Goal: Task Accomplishment & Management: Use online tool/utility

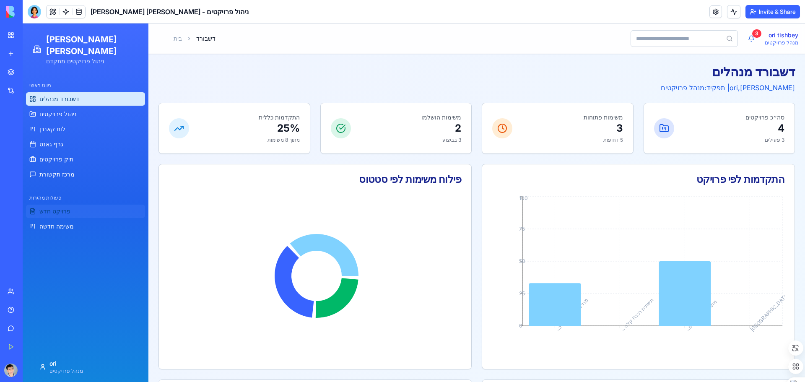
click at [68, 207] on span "פרויקט חדש" at bounding box center [54, 211] width 31 height 8
click at [70, 222] on span "משימה חדשה" at bounding box center [56, 226] width 34 height 8
click at [73, 153] on link "תיק פרויקטים" at bounding box center [85, 159] width 119 height 13
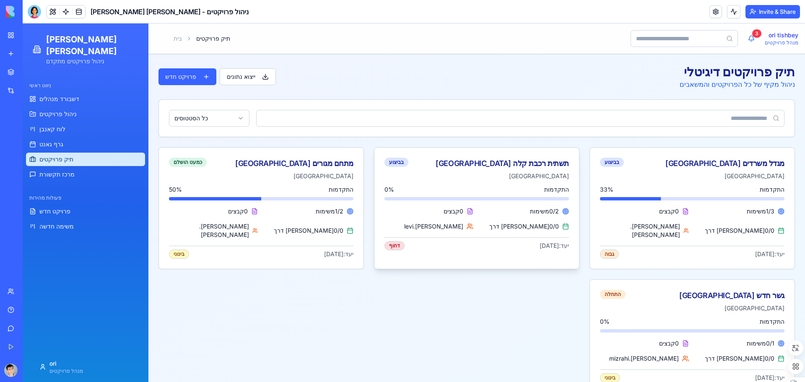
click at [460, 168] on div "תשתית רכבת קלה ירושלים בביצוע" at bounding box center [476, 164] width 184 height 12
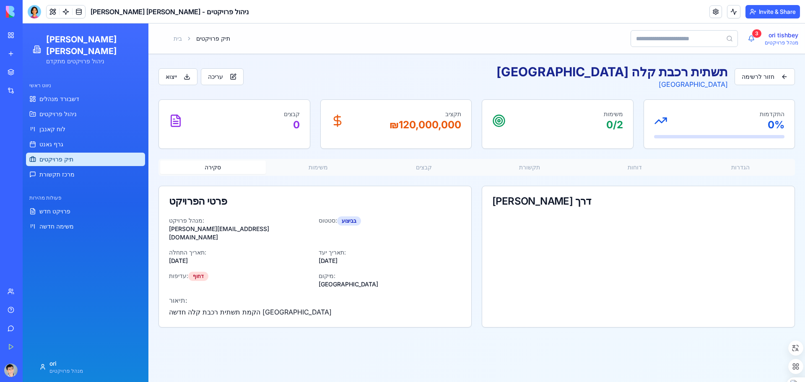
click at [426, 125] on p "₪ 120,000,000" at bounding box center [425, 124] width 72 height 13
click at [277, 131] on div "קבצים 0" at bounding box center [234, 121] width 131 height 22
click at [284, 125] on p "0" at bounding box center [292, 124] width 16 height 13
click at [323, 169] on button "משימות" at bounding box center [319, 167] width 106 height 13
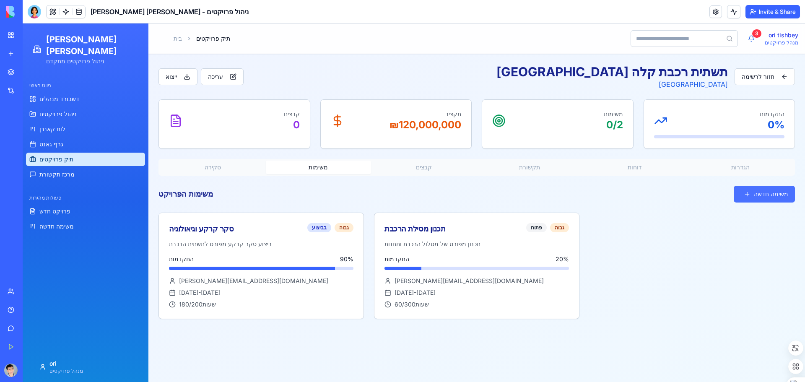
click at [761, 193] on button "משימה חדשה" at bounding box center [764, 194] width 61 height 17
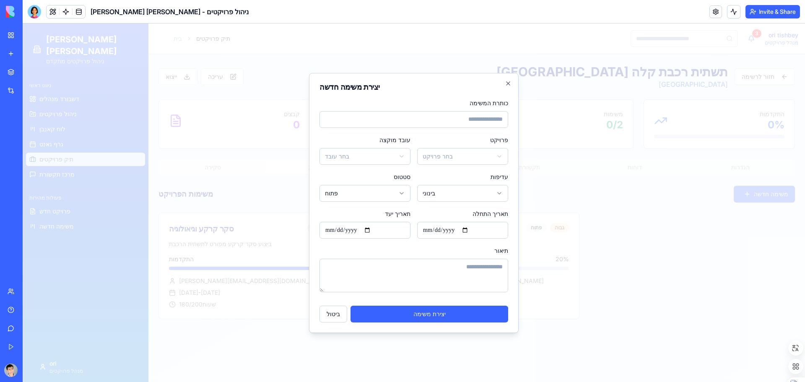
click at [509, 79] on div "**********" at bounding box center [414, 203] width 210 height 260
click at [508, 84] on icon "button" at bounding box center [508, 83] width 7 height 7
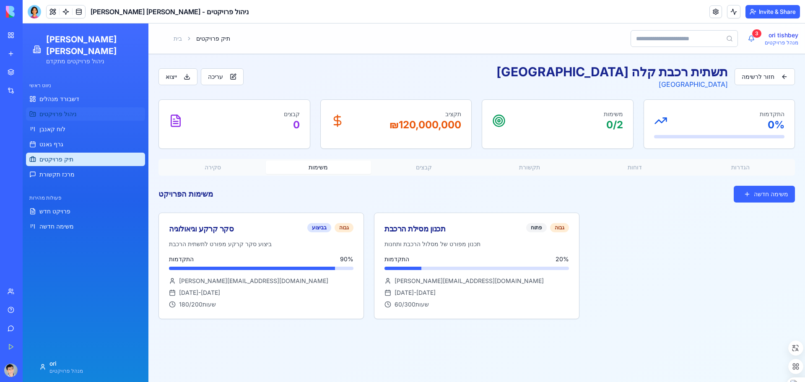
click at [65, 110] on span "ניהול פרויקטים" at bounding box center [57, 114] width 37 height 8
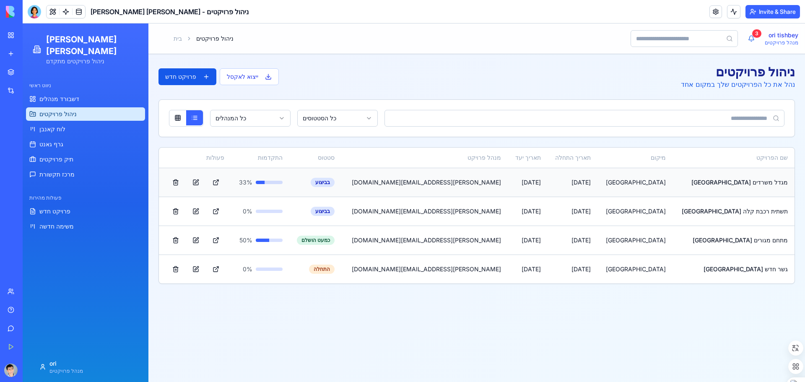
click at [254, 185] on td "33 %" at bounding box center [260, 182] width 58 height 29
click at [224, 182] on button at bounding box center [216, 182] width 17 height 15
click at [69, 13] on link at bounding box center [66, 11] width 13 height 13
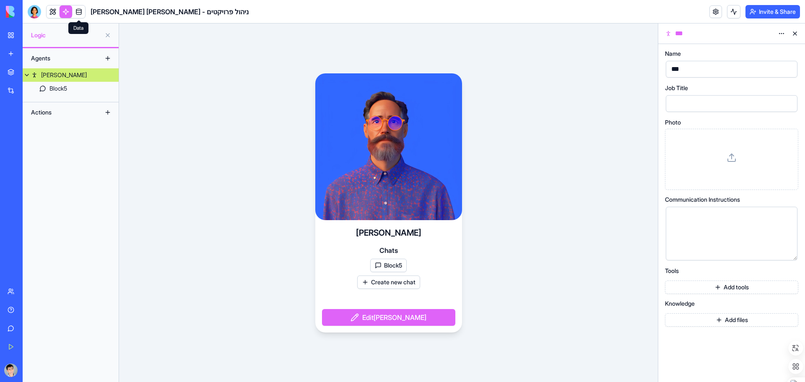
click at [79, 12] on link at bounding box center [79, 11] width 13 height 13
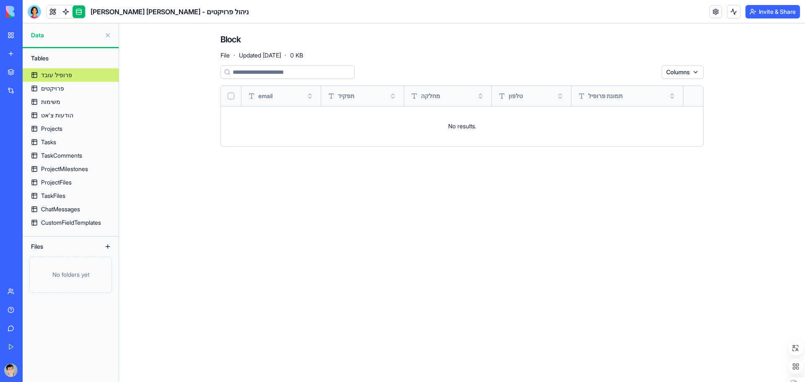
click at [53, 75] on div "פרופיל עובד" at bounding box center [56, 75] width 31 height 8
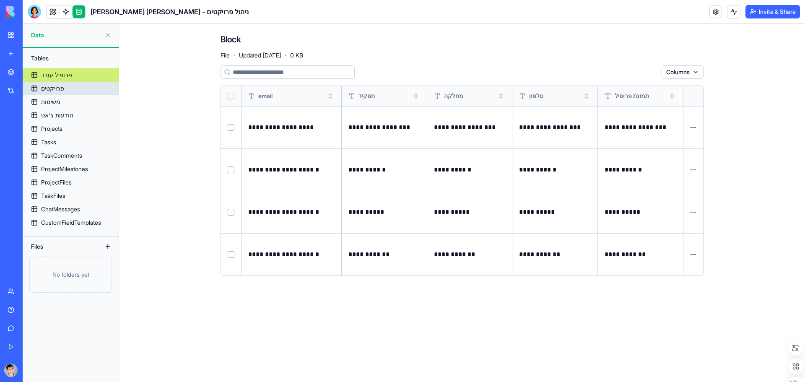
click at [61, 89] on div "פרויקטים" at bounding box center [52, 88] width 23 height 8
click at [59, 91] on div "פרויקטים" at bounding box center [52, 88] width 23 height 8
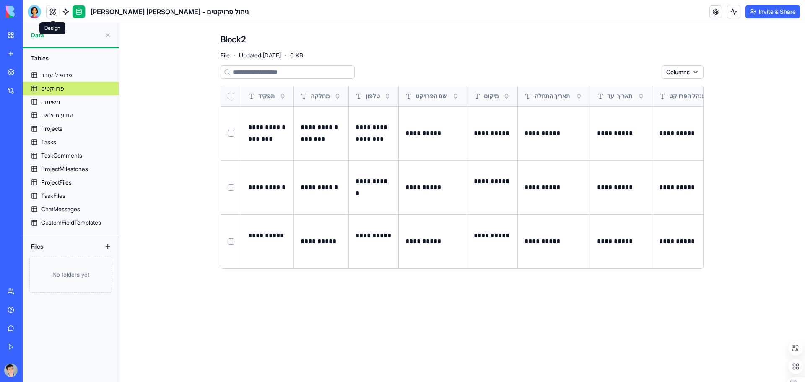
click at [55, 14] on link at bounding box center [53, 11] width 13 height 13
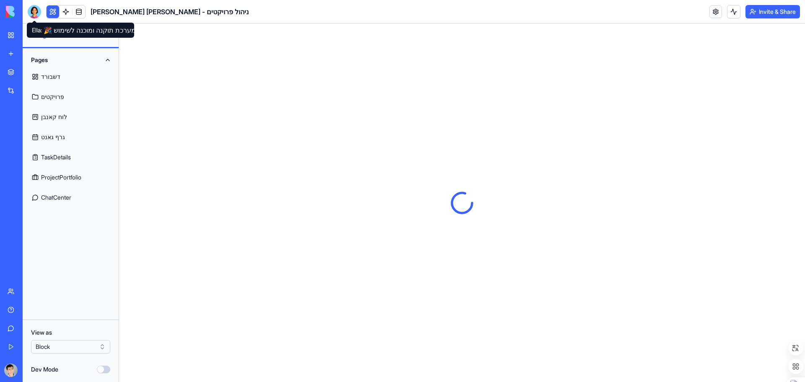
click at [33, 14] on div at bounding box center [34, 11] width 13 height 13
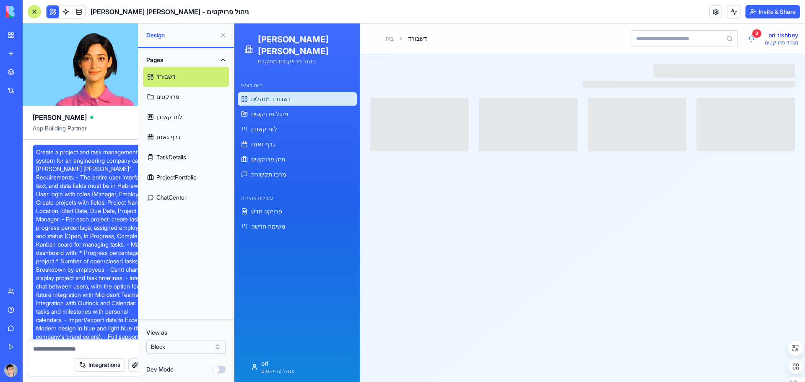
scroll to position [2866, 0]
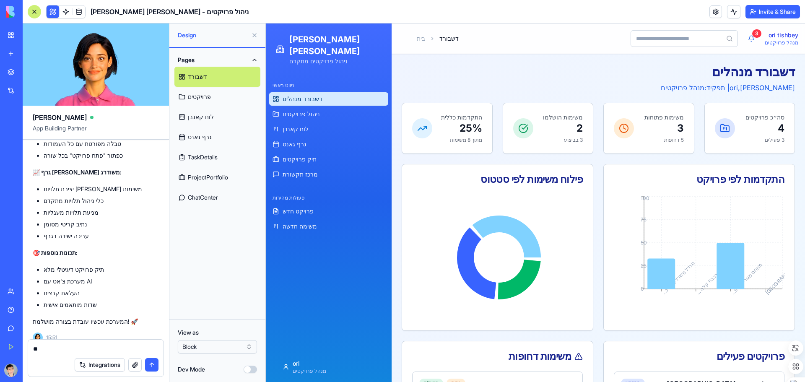
type textarea "*"
type textarea "**********"
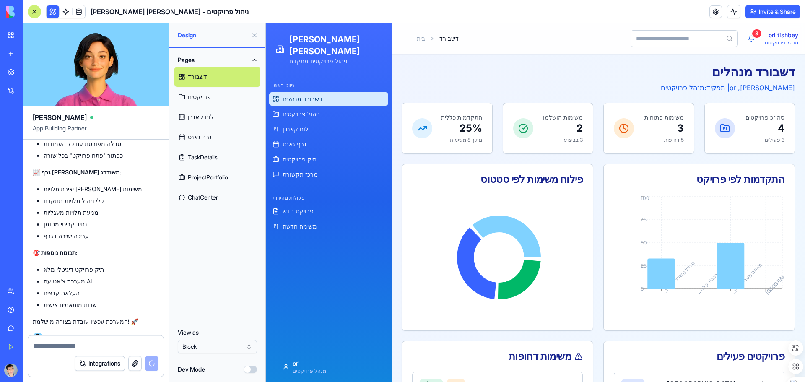
scroll to position [2906, 0]
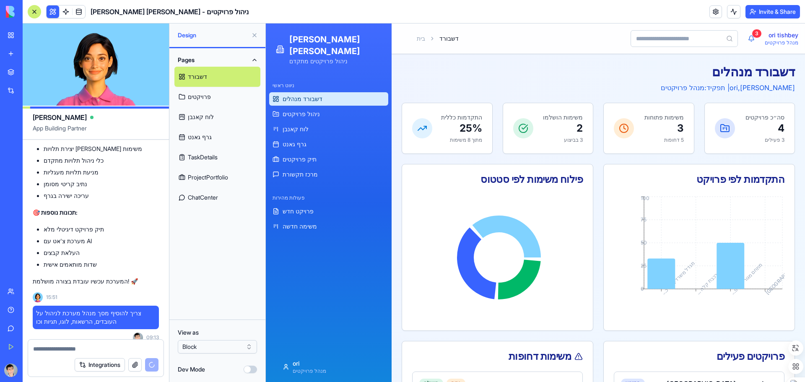
click at [251, 369] on button "Dev Mode" at bounding box center [250, 370] width 13 height 8
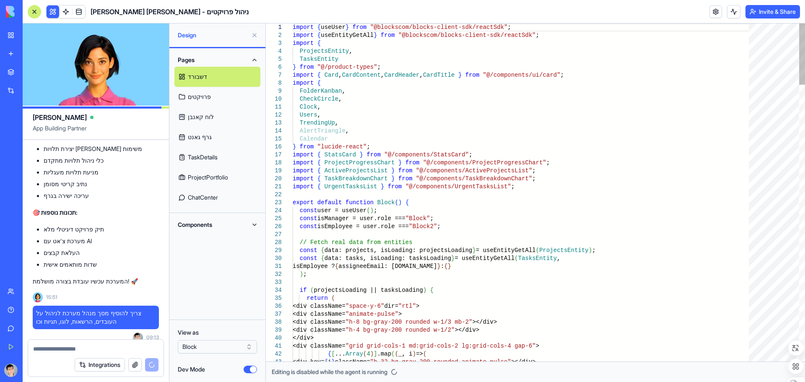
type textarea "**********"
click at [246, 370] on button "Dev Mode" at bounding box center [250, 370] width 13 height 8
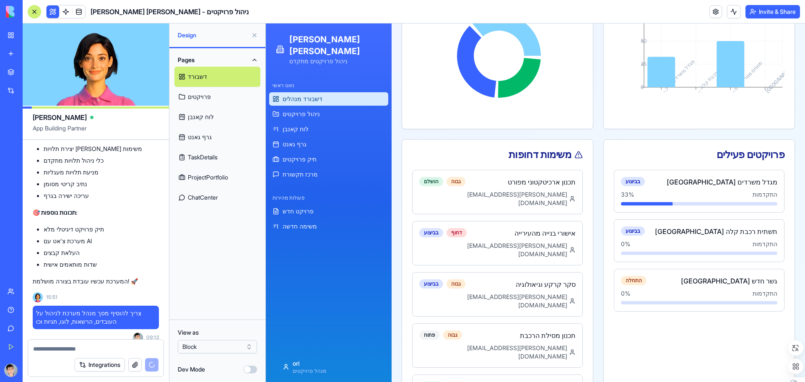
scroll to position [217, 0]
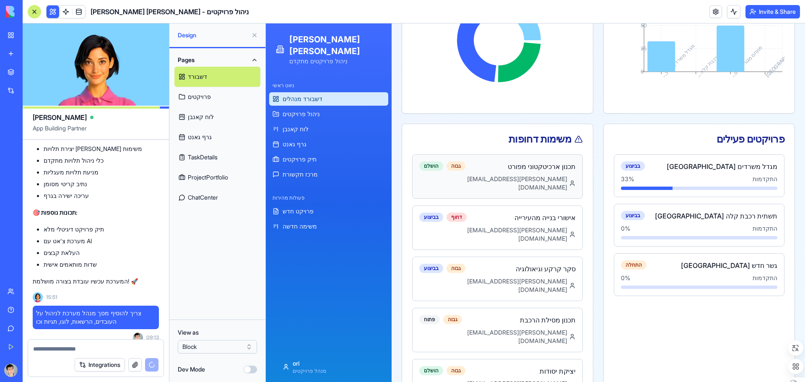
click at [512, 175] on span "[PERSON_NAME][EMAIL_ADDRESS][DOMAIN_NAME]" at bounding box center [493, 183] width 148 height 17
click at [460, 169] on div "גבוה" at bounding box center [456, 165] width 19 height 9
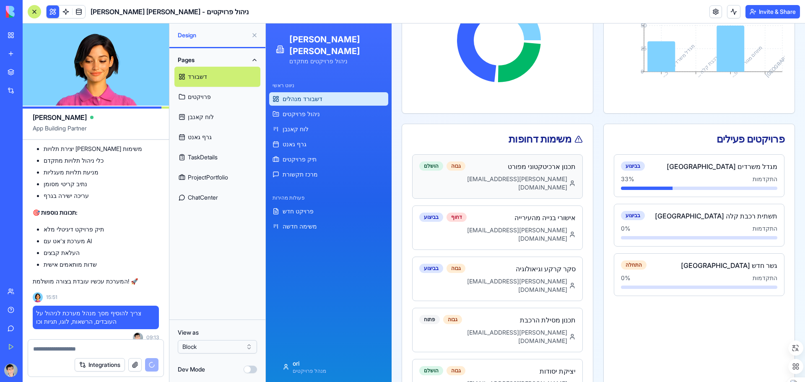
click at [510, 168] on h4 "תכנון ארכיטקטוני מפורט" at bounding box center [542, 166] width 68 height 10
click at [519, 169] on h4 "תכנון ארכיטקטוני מפורט" at bounding box center [542, 166] width 68 height 10
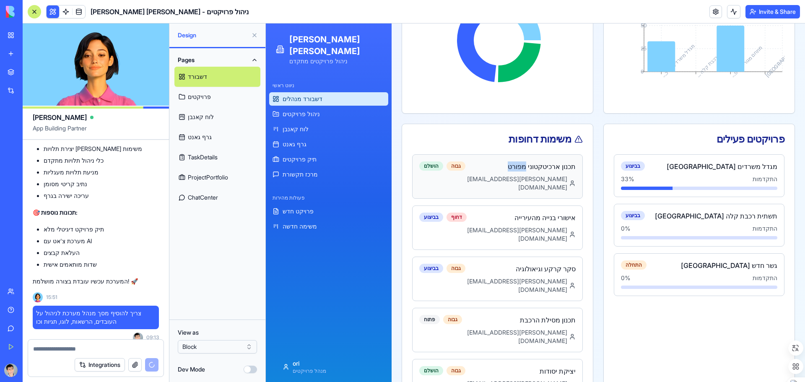
click at [519, 169] on h4 "תכנון ארכיטקטוני מפורט" at bounding box center [542, 166] width 68 height 10
click at [568, 168] on h4 "תכנון ארכיטקטוני מפורט" at bounding box center [542, 166] width 68 height 10
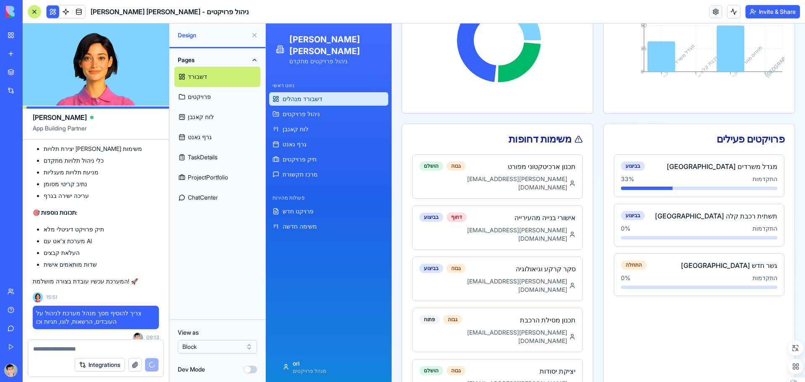
scroll to position [2953, 0]
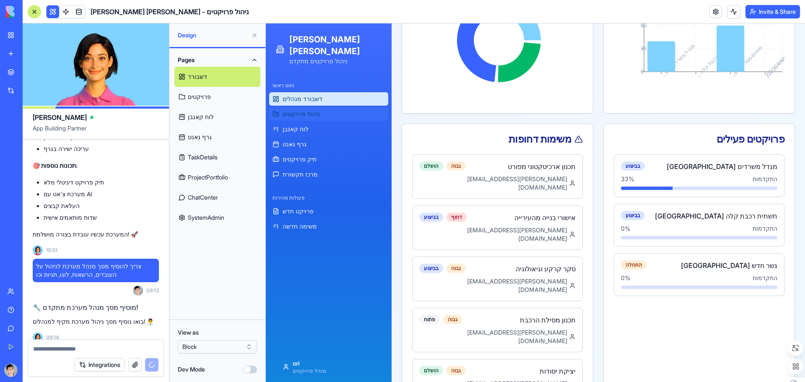
click at [310, 110] on span "ניהול פרויקטים" at bounding box center [301, 114] width 37 height 8
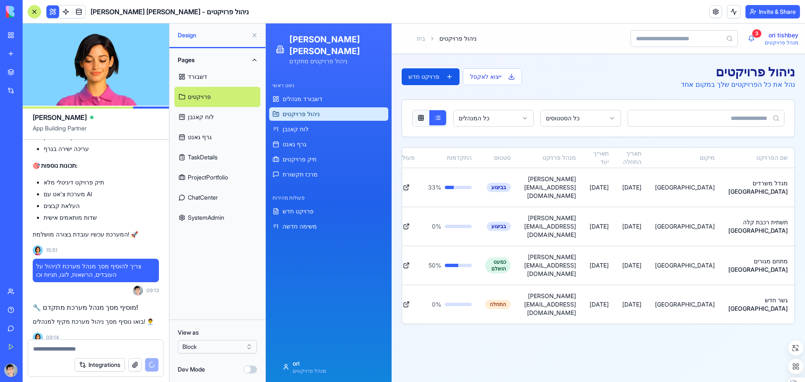
click at [425, 119] on button at bounding box center [421, 117] width 17 height 15
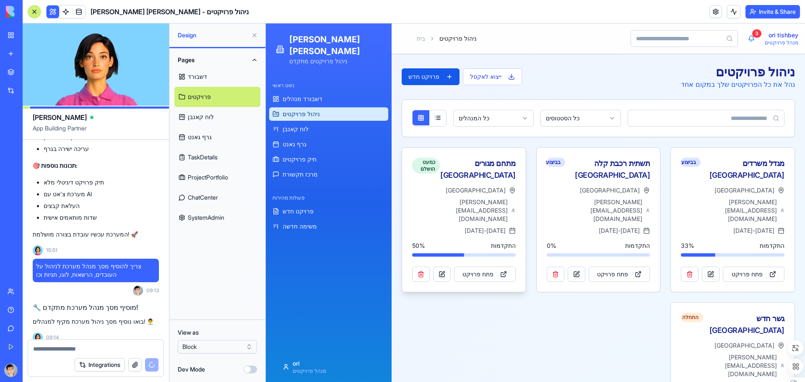
click at [474, 186] on div "[GEOGRAPHIC_DATA]" at bounding box center [464, 190] width 104 height 8
click at [465, 267] on button "פתח פרויקט" at bounding box center [485, 274] width 62 height 15
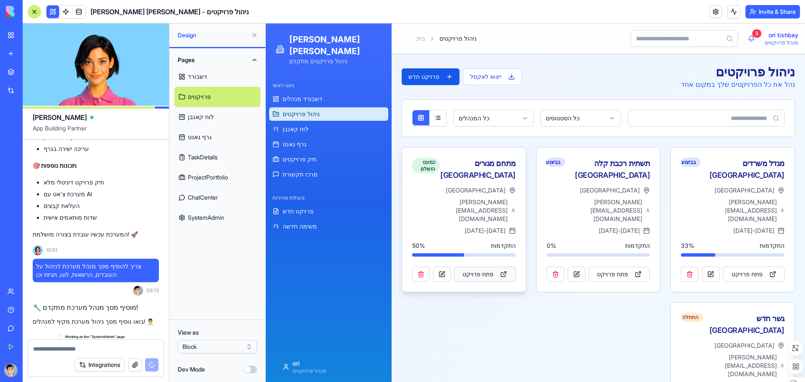
scroll to position [2968, 0]
